Goal: Information Seeking & Learning: Learn about a topic

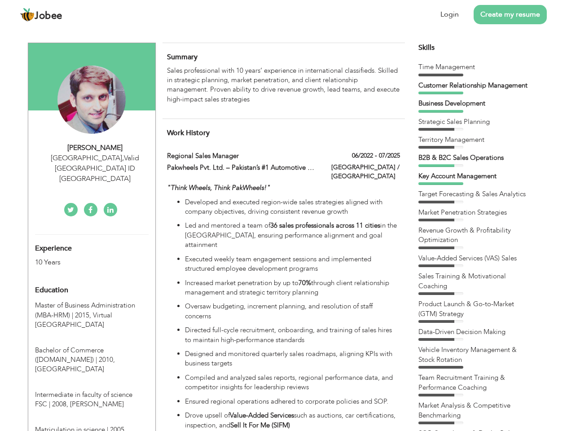
click at [92, 158] on div "[GEOGRAPHIC_DATA] , Valid [GEOGRAPHIC_DATA] ID [GEOGRAPHIC_DATA]" at bounding box center [95, 168] width 120 height 31
click at [95, 148] on div "[PERSON_NAME]" at bounding box center [95, 148] width 120 height 10
click at [95, 158] on div "[GEOGRAPHIC_DATA] , Valid [GEOGRAPHIC_DATA] ID [GEOGRAPHIC_DATA]" at bounding box center [95, 168] width 120 height 31
click at [92, 235] on div "Experience 10 Years" at bounding box center [81, 251] width 106 height 32
click at [81, 257] on div "10 Years" at bounding box center [81, 262] width 93 height 10
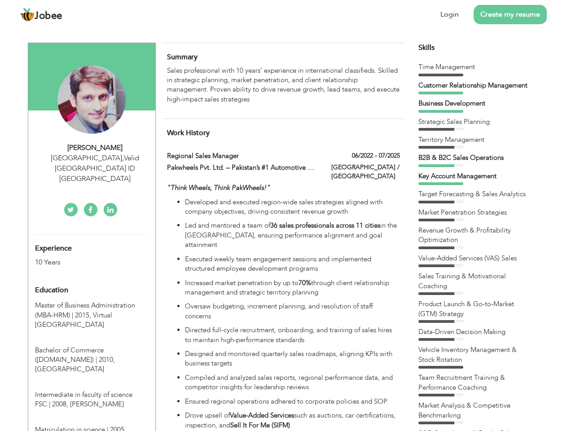
click at [92, 281] on div "Education" at bounding box center [81, 290] width 106 height 18
click at [92, 301] on span "Master of Business Administration (MBA-HRM) | 2015," at bounding box center [85, 310] width 100 height 18
click at [92, 346] on span "Bachelor of Commerce ([DOMAIN_NAME]) | 2010," at bounding box center [75, 355] width 80 height 18
click at [92, 390] on span "Intermediate in faculty of science FSC | 2008," at bounding box center [83, 399] width 97 height 18
click at [92, 425] on span "Matriculation in science | 2005," at bounding box center [80, 429] width 91 height 9
